Goal: Transaction & Acquisition: Purchase product/service

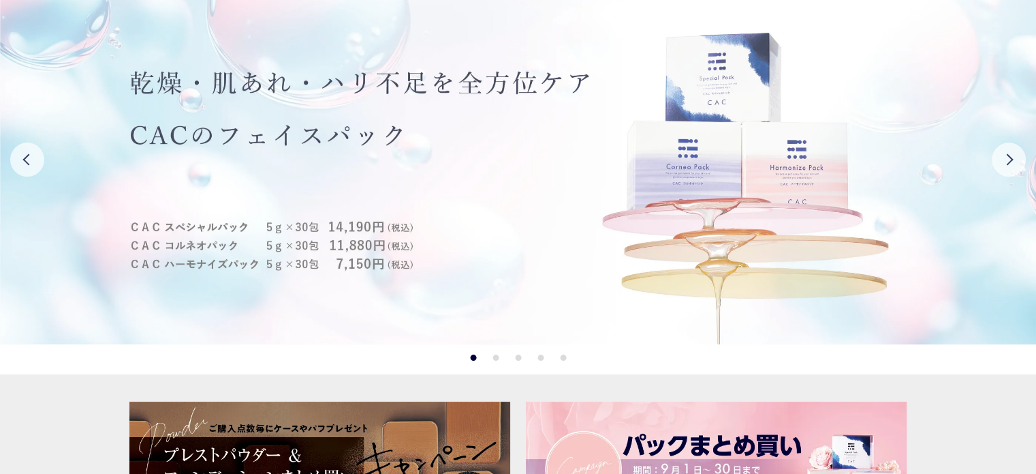
scroll to position [68, 0]
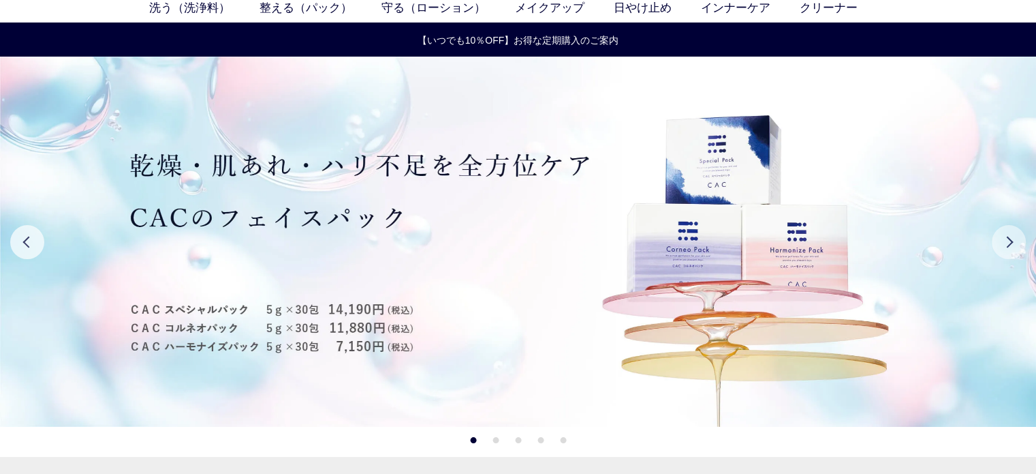
click at [1022, 240] on button "Next" at bounding box center [1009, 242] width 34 height 34
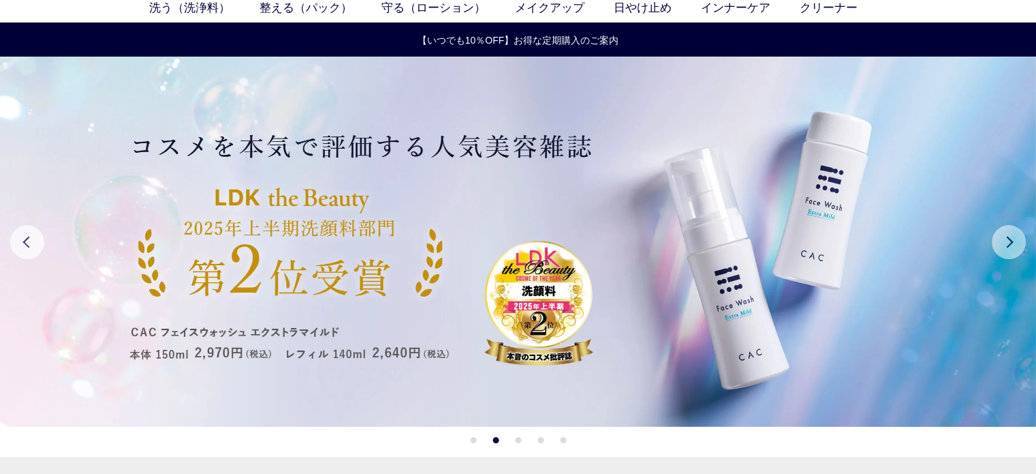
click at [1022, 240] on button "Next" at bounding box center [1009, 242] width 34 height 34
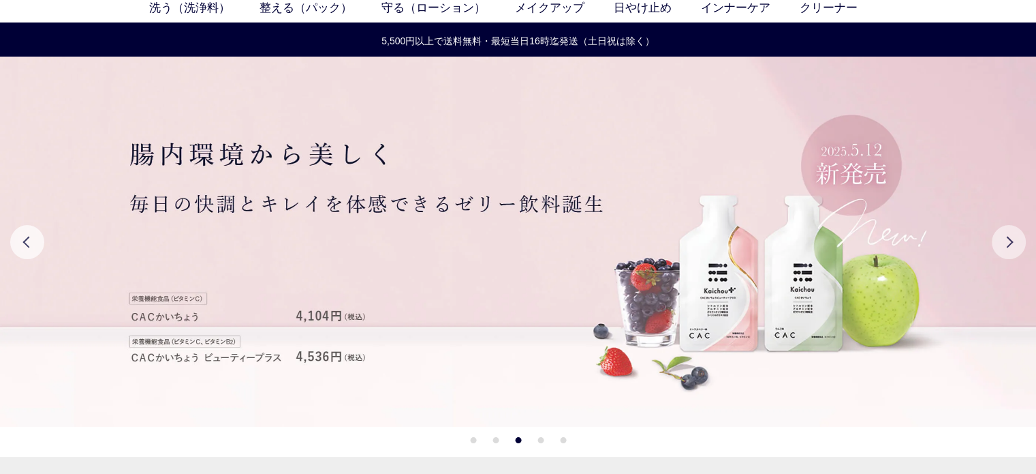
click at [1022, 240] on button "Next" at bounding box center [1009, 242] width 34 height 34
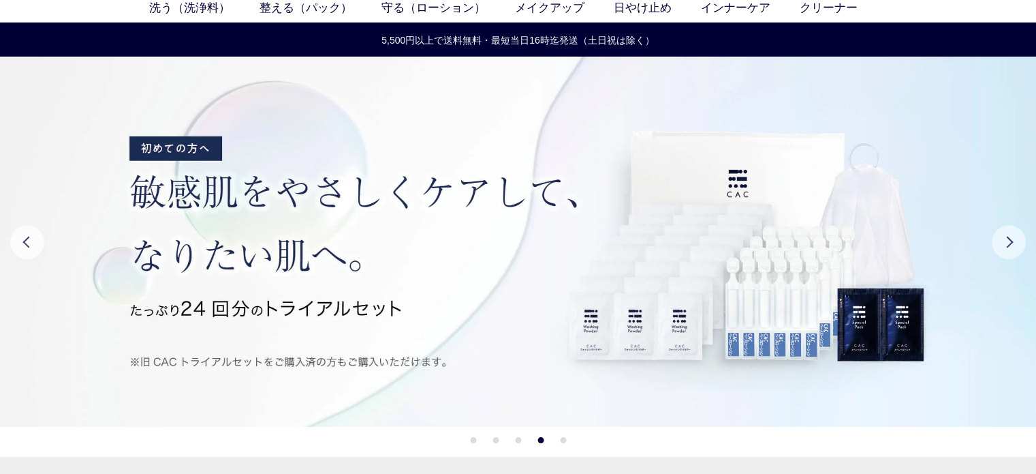
click at [1022, 240] on button "Next" at bounding box center [1009, 242] width 34 height 34
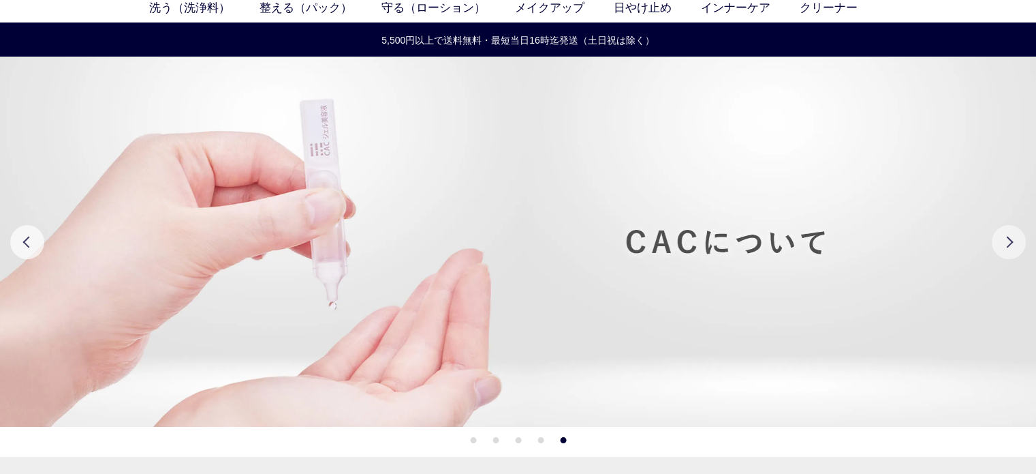
click at [1022, 240] on button "Next" at bounding box center [1009, 242] width 34 height 34
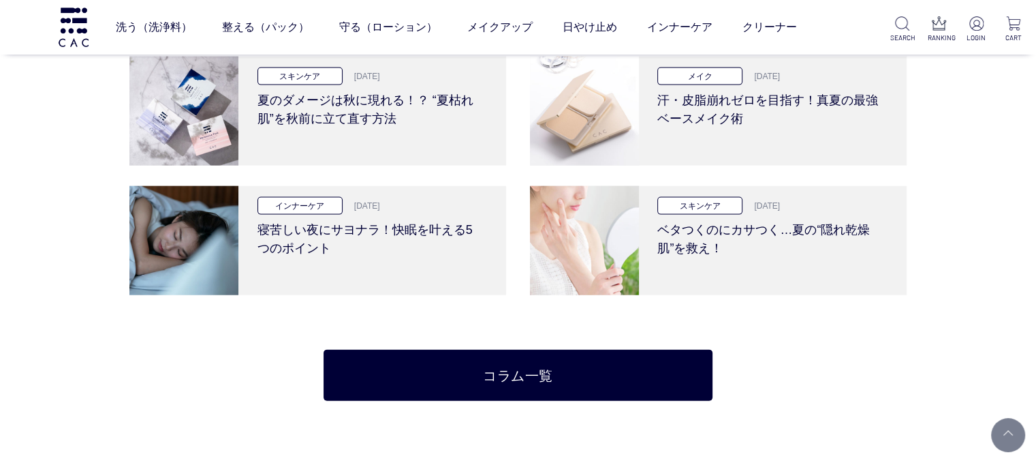
scroll to position [2794, 0]
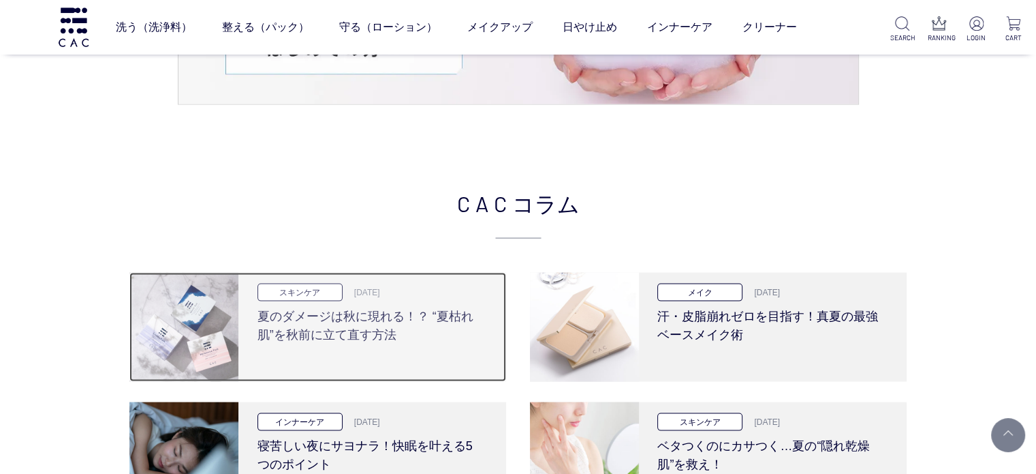
click at [399, 339] on h3 "夏のダメージは秋に現れる！？ “夏枯れ肌”を秋前に立て直す方法" at bounding box center [371, 322] width 226 height 43
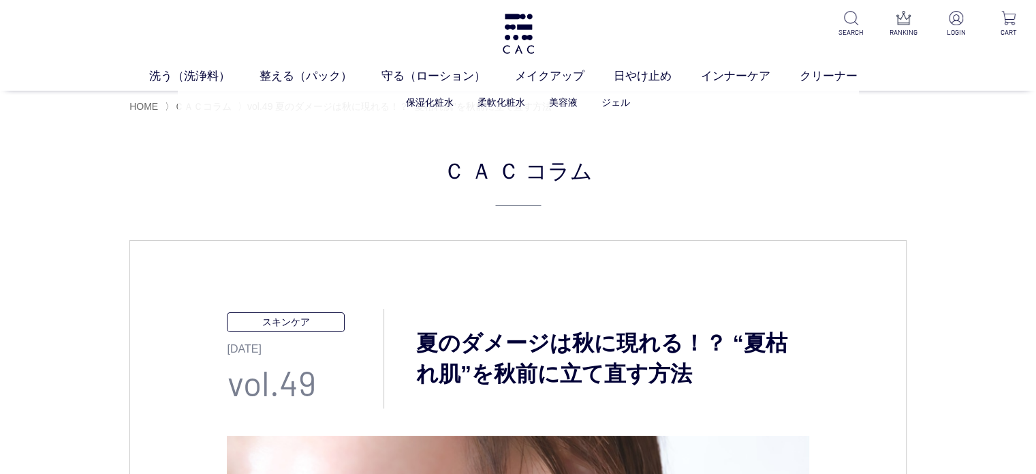
click at [319, 86] on ul "保湿化粧水 柔軟化粧水 美容液 ジェル" at bounding box center [518, 102] width 681 height 33
click at [324, 80] on link "整える（パック）" at bounding box center [321, 76] width 122 height 18
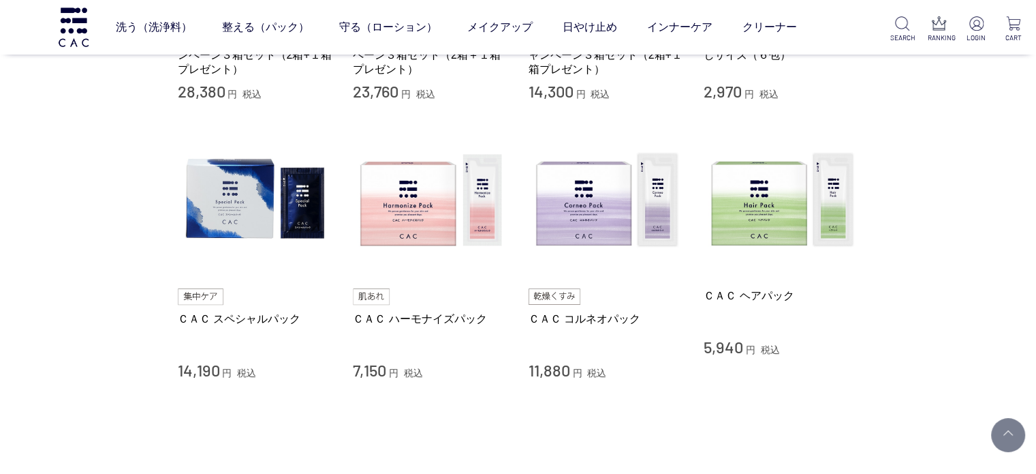
scroll to position [545, 0]
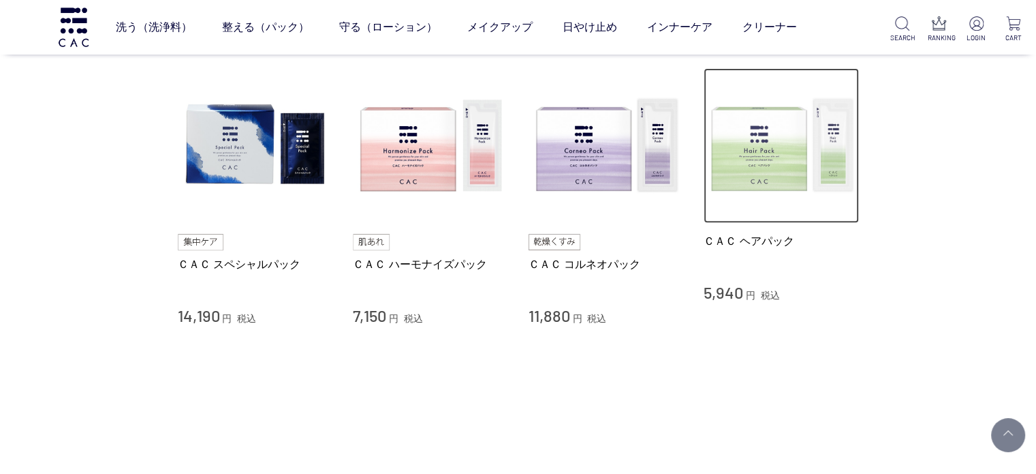
click at [760, 165] on img at bounding box center [781, 145] width 155 height 155
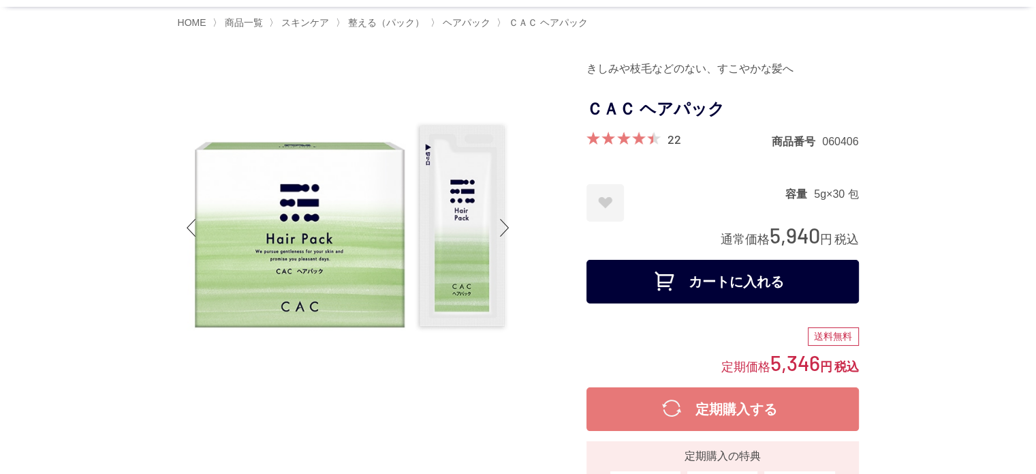
scroll to position [68, 0]
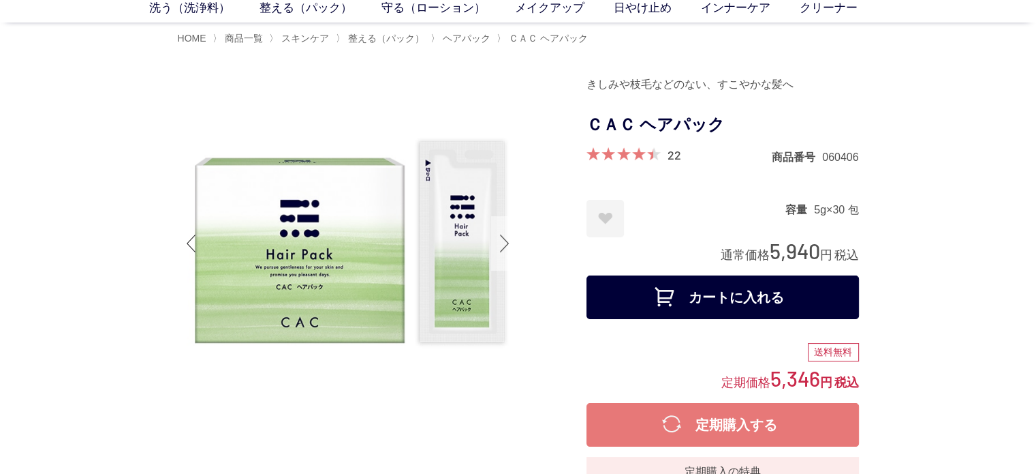
click at [512, 245] on div at bounding box center [504, 243] width 27 height 55
click at [508, 242] on div at bounding box center [504, 243] width 27 height 55
click at [499, 246] on div at bounding box center [504, 243] width 27 height 55
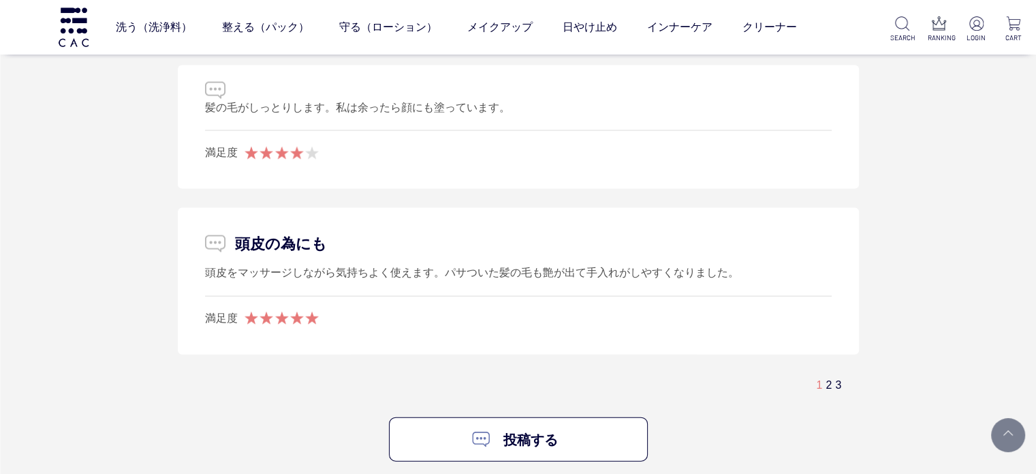
scroll to position [3134, 0]
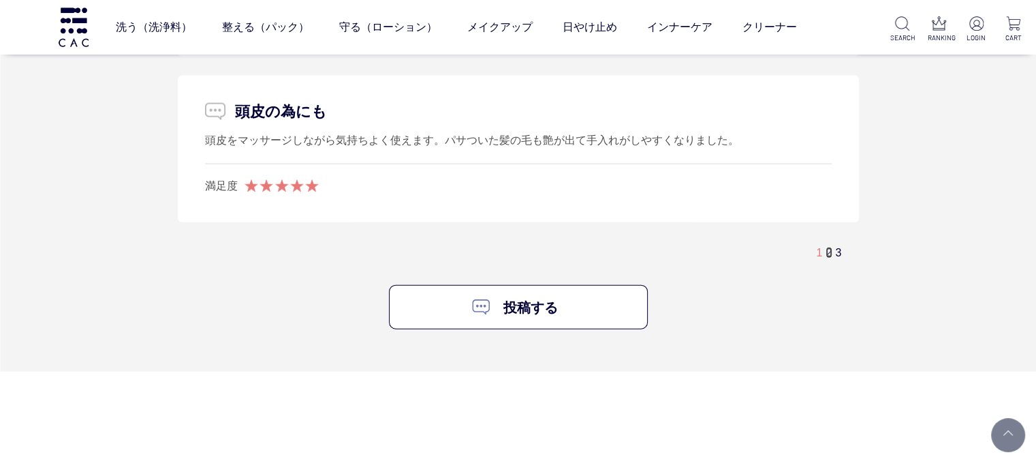
click at [831, 257] on link "2" at bounding box center [829, 253] width 6 height 12
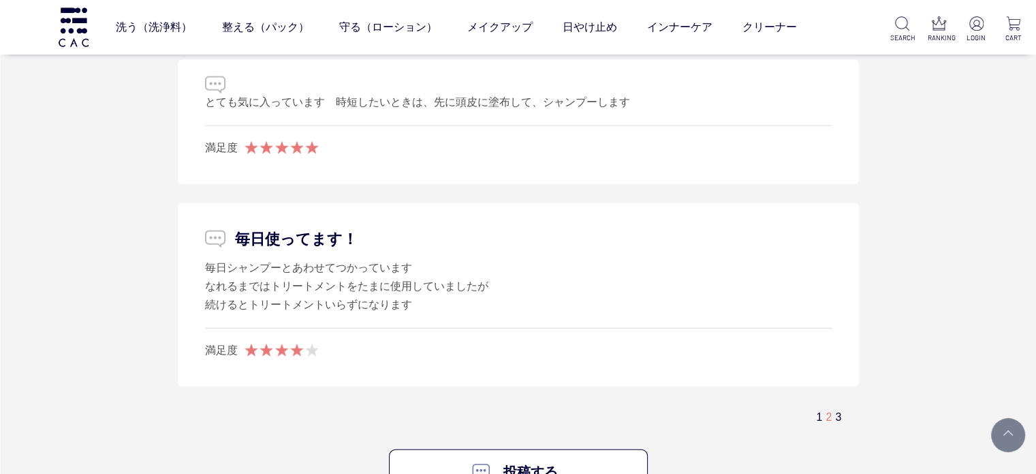
scroll to position [3187, 0]
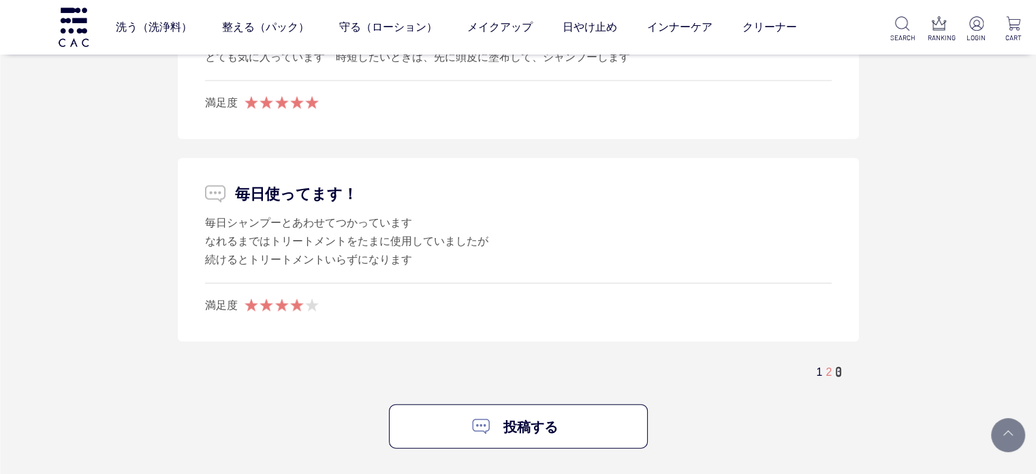
click at [841, 367] on link "3" at bounding box center [838, 372] width 6 height 12
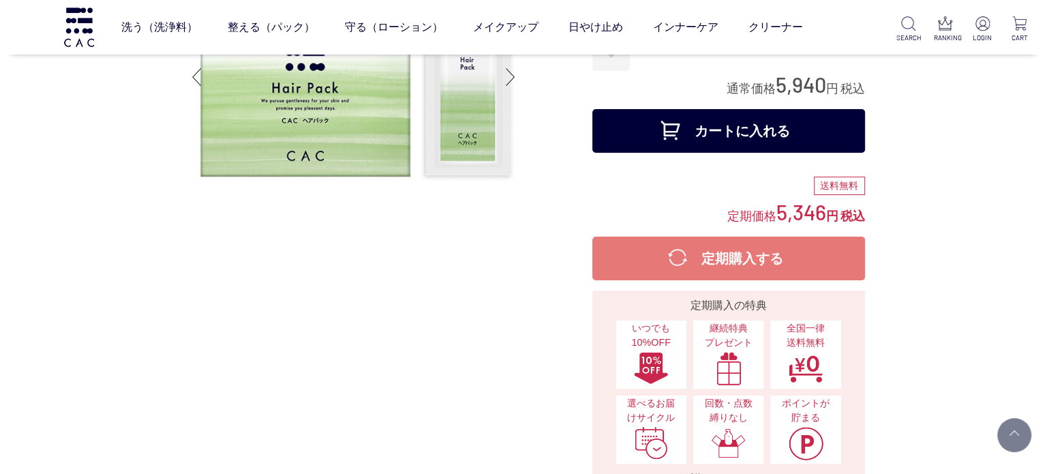
scroll to position [0, 0]
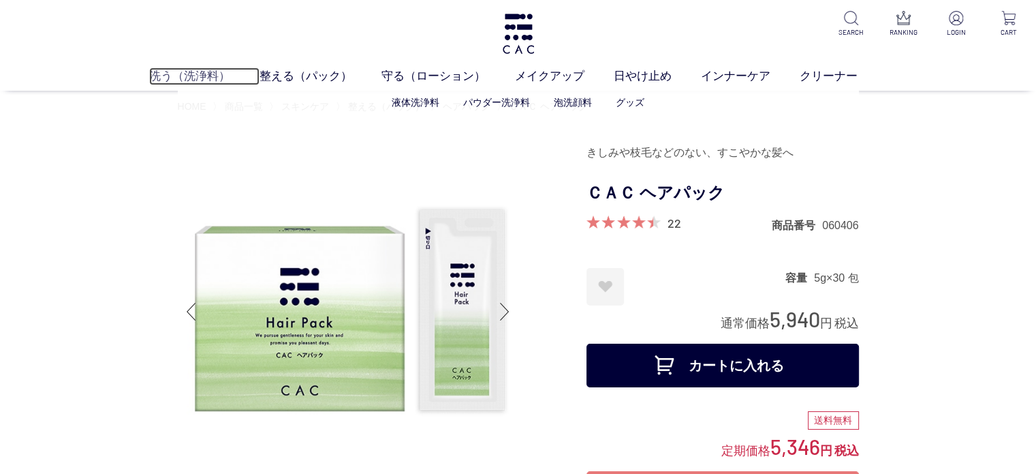
click at [198, 73] on link "洗う（洗浄料）" at bounding box center [204, 76] width 110 height 18
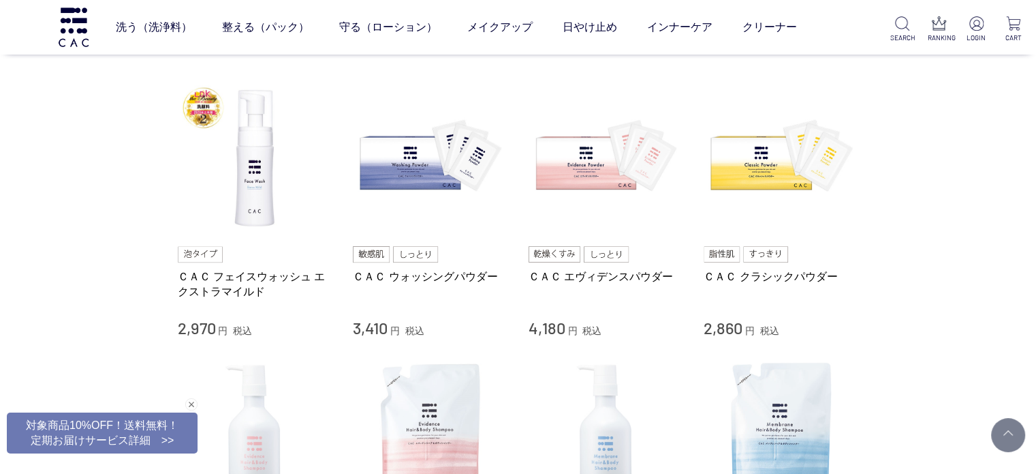
scroll to position [204, 0]
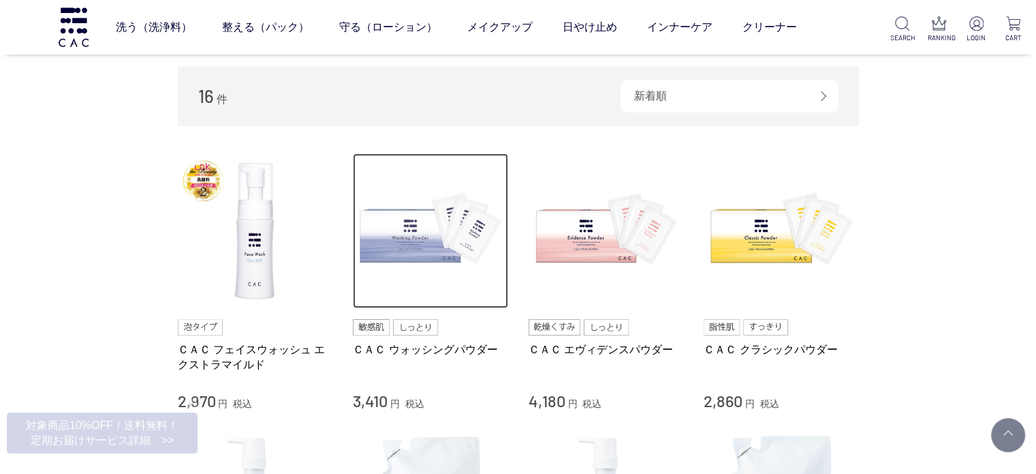
click at [408, 220] on img at bounding box center [430, 230] width 155 height 155
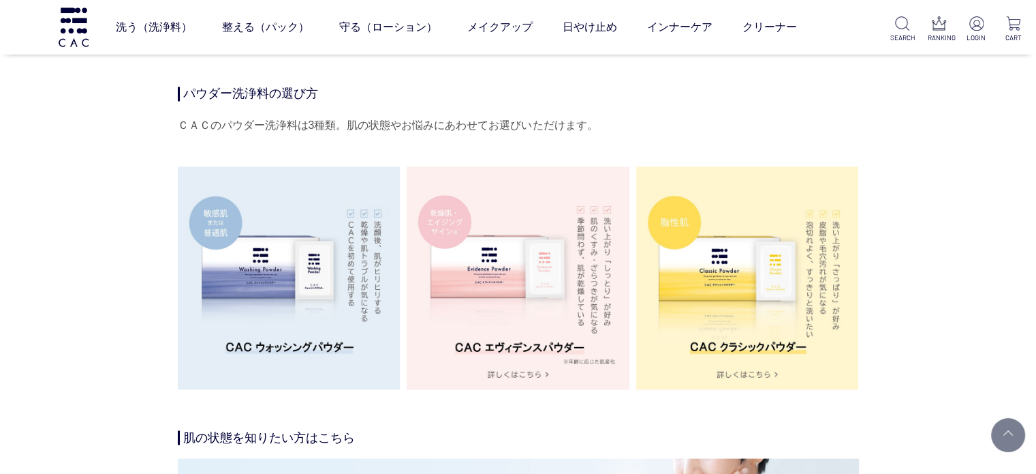
scroll to position [2385, 0]
